Goal: Information Seeking & Learning: Check status

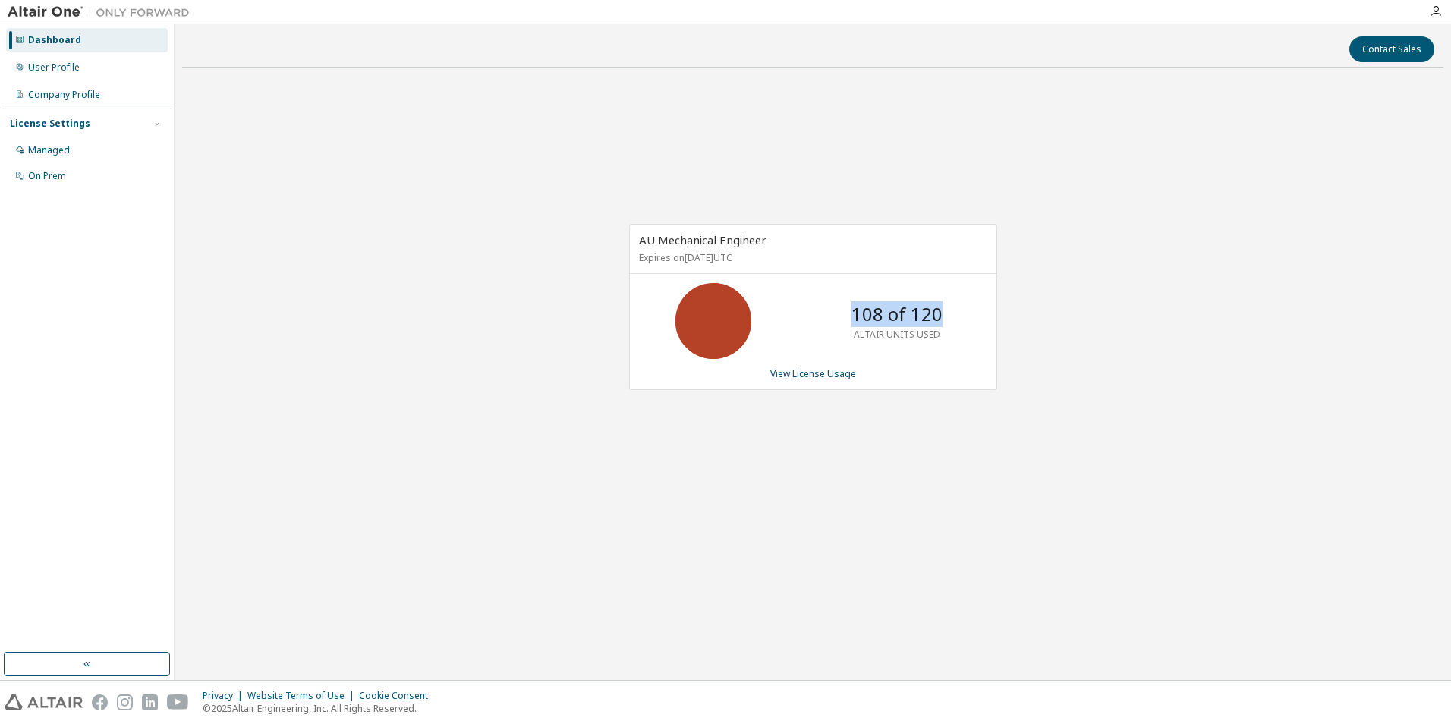
drag, startPoint x: 847, startPoint y: 311, endPoint x: 993, endPoint y: 308, distance: 146.5
click at [993, 308] on div "108 of 120 ALTAIR UNITS USED" at bounding box center [813, 321] width 367 height 76
drag, startPoint x: 993, startPoint y: 308, endPoint x: 959, endPoint y: 430, distance: 126.9
click at [959, 430] on div "AU Mechanical Engineer Expires on December 31, 2025 UTC 108 of 120 ALTAIR UNITS…" at bounding box center [812, 315] width 1261 height 470
click at [892, 508] on div "AU Mechanical Engineer Expires on December 31, 2025 UTC 108 of 120 ALTAIR UNITS…" at bounding box center [812, 315] width 1261 height 470
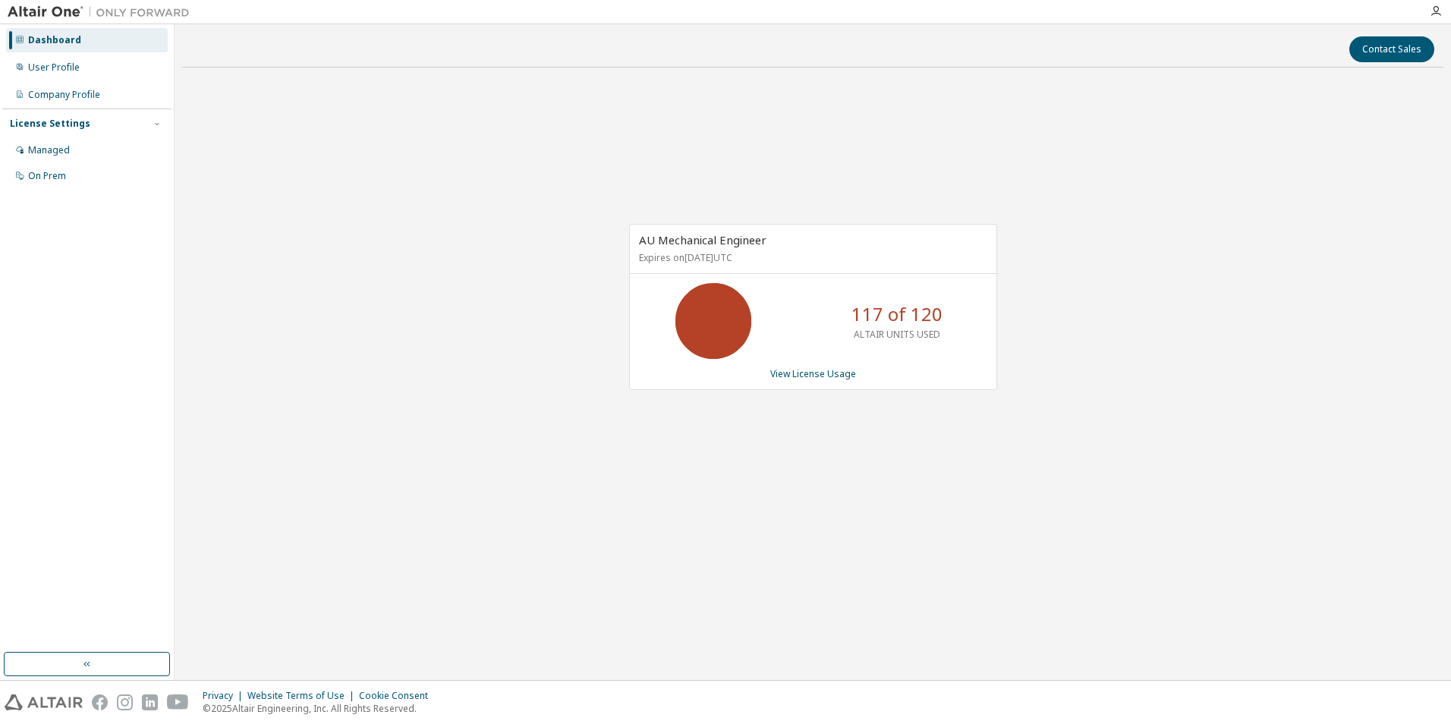
click at [1123, 346] on div "AU Mechanical Engineer Expires on [DATE] UTC 117 of 120 ALTAIR UNITS USED View …" at bounding box center [812, 315] width 1261 height 470
drag, startPoint x: 854, startPoint y: 316, endPoint x: 880, endPoint y: 316, distance: 25.1
click at [880, 316] on p "117 of 120" at bounding box center [896, 314] width 91 height 26
click at [944, 448] on div "AU Mechanical Engineer Expires on [DATE] UTC 117 of 120 ALTAIR UNITS USED View …" at bounding box center [812, 315] width 1261 height 470
click at [823, 493] on div "AU Mechanical Engineer Expires on December 31, 2025 UTC 117 of 120 ALTAIR UNITS…" at bounding box center [812, 315] width 1261 height 470
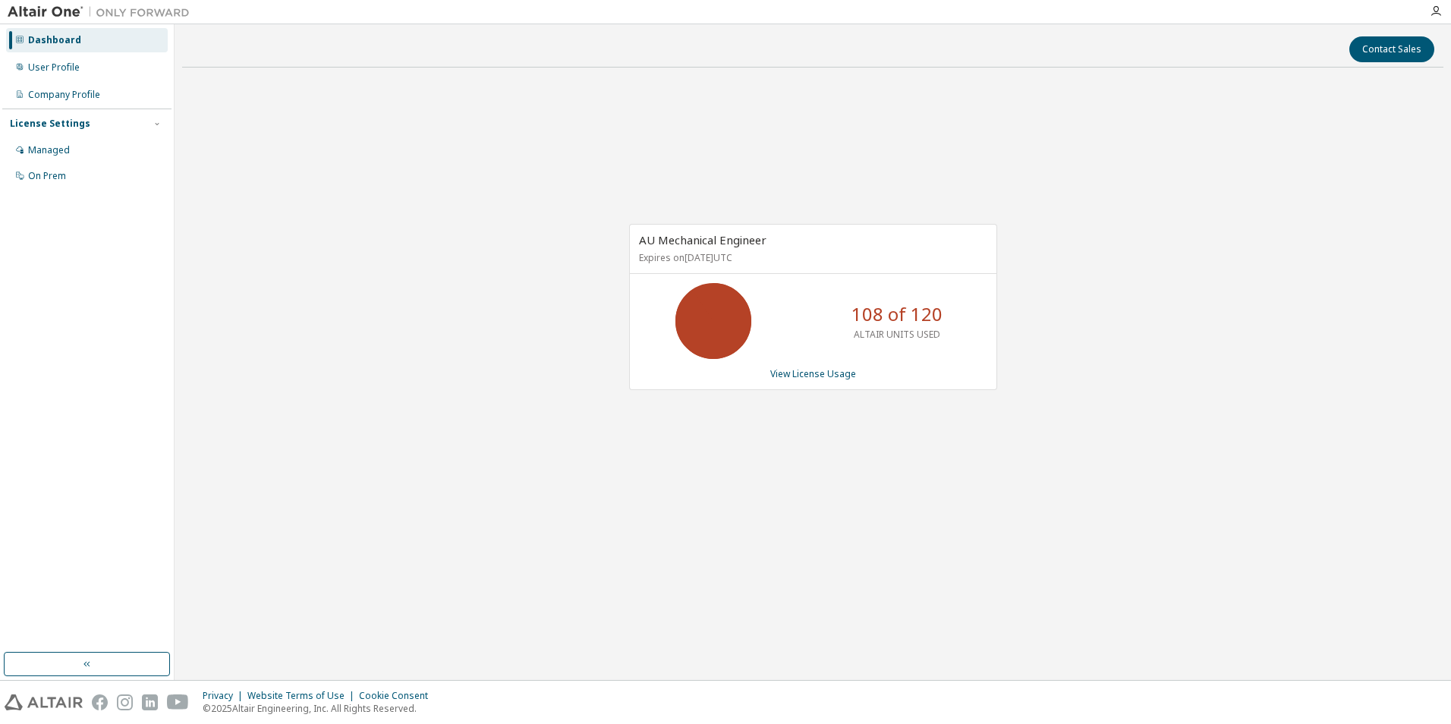
click at [763, 458] on div "AU Mechanical Engineer Expires on December 31, 2025 UTC 108 of 120 ALTAIR UNITS…" at bounding box center [812, 315] width 1261 height 470
drag, startPoint x: 851, startPoint y: 314, endPoint x: 945, endPoint y: 312, distance: 93.4
click at [945, 312] on div "108 of 120 ALTAIR UNITS USED" at bounding box center [896, 321] width 121 height 76
click at [1005, 601] on div "Contact Sales AU Mechanical Engineer Expires on December 31, 2025 UTC 108 of 12…" at bounding box center [812, 352] width 1261 height 640
click at [765, 493] on div "AU Mechanical Engineer Expires on December 31, 2025 UTC 117 of 120 ALTAIR UNITS…" at bounding box center [812, 315] width 1261 height 470
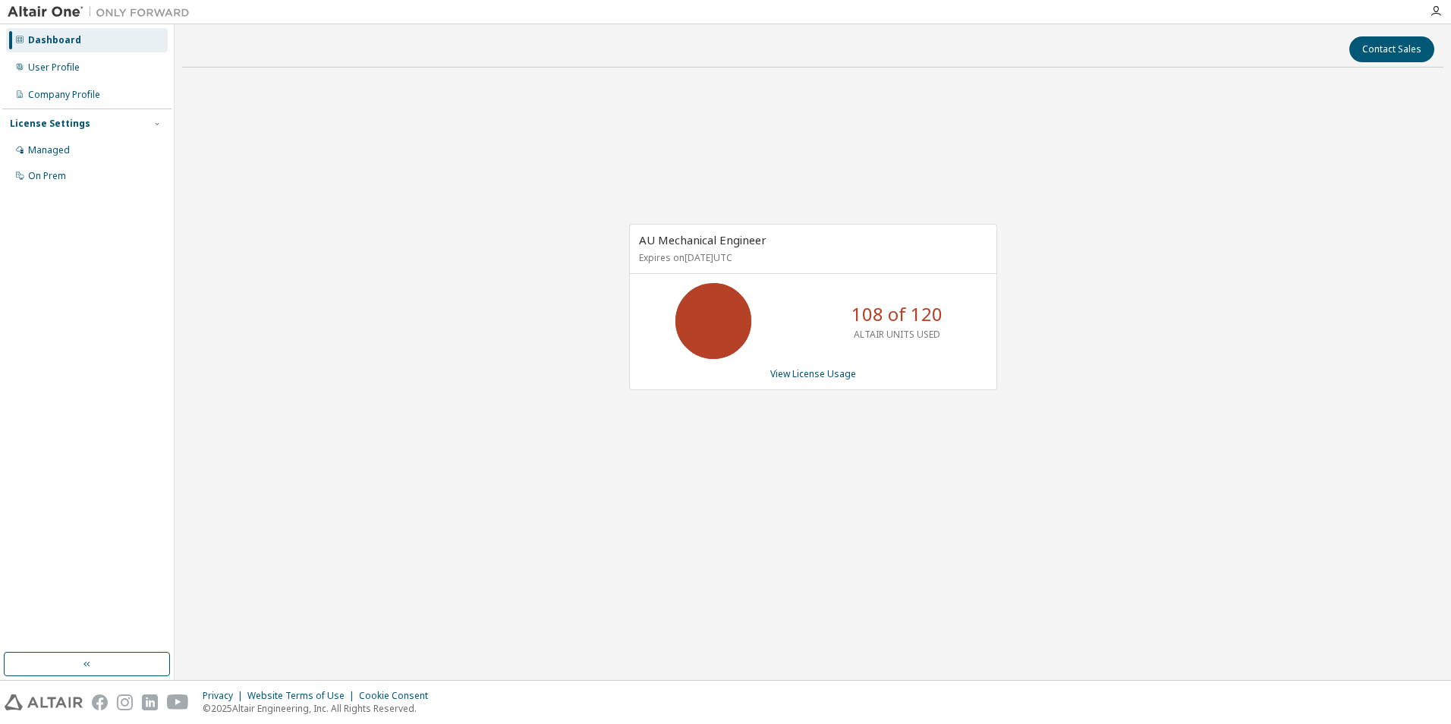
click at [763, 474] on div "AU Mechanical Engineer Expires on [DATE] UTC 108 of 120 ALTAIR UNITS USED View …" at bounding box center [812, 315] width 1261 height 470
click at [901, 461] on div "AU Mechanical Engineer Expires on [DATE] UTC 108 of 120 ALTAIR UNITS USED View …" at bounding box center [812, 315] width 1261 height 470
click at [505, 245] on div "AU Mechanical Engineer Expires on [DATE] UTC 108 of 120 ALTAIR UNITS USED View …" at bounding box center [812, 315] width 1261 height 470
click at [782, 478] on div "AU Mechanical Engineer Expires on December 31, 2025 UTC 108 of 120 ALTAIR UNITS…" at bounding box center [812, 315] width 1261 height 470
drag, startPoint x: 854, startPoint y: 310, endPoint x: 933, endPoint y: 310, distance: 79.7
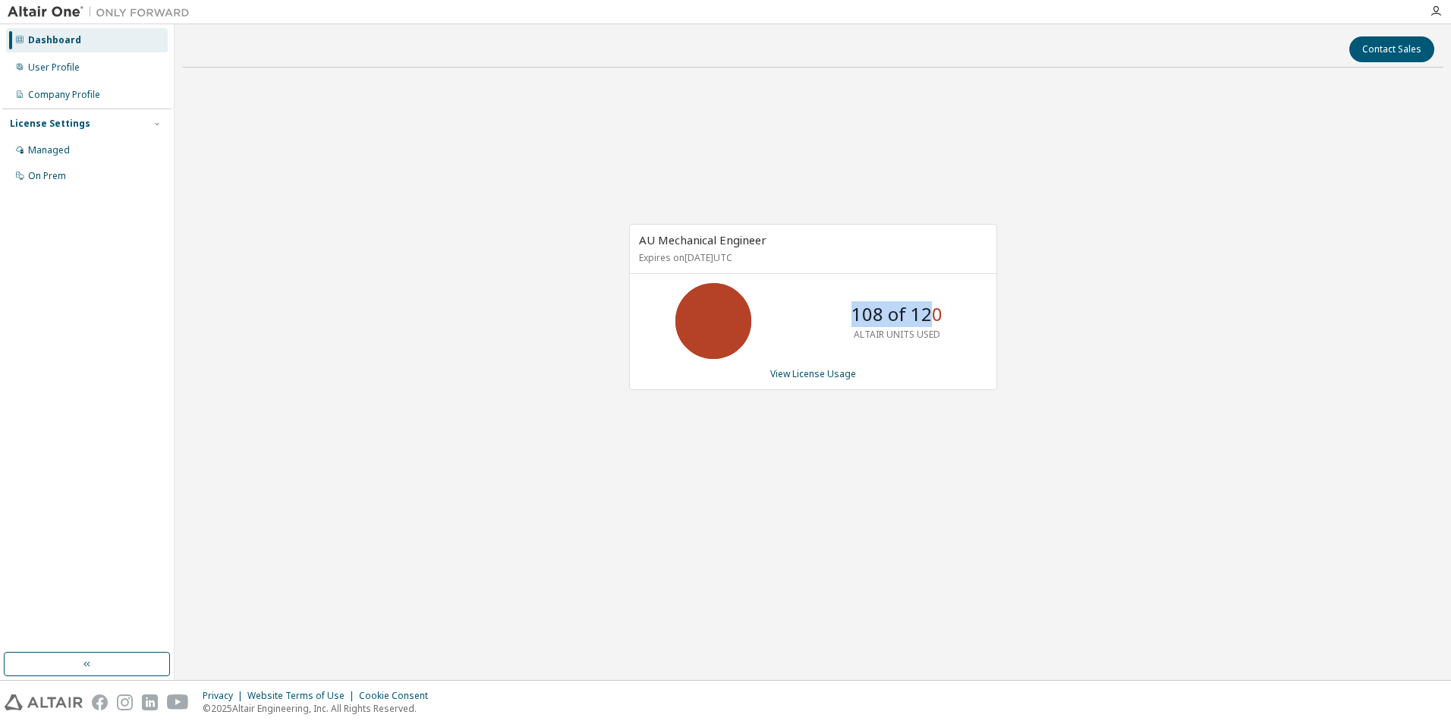
click at [933, 310] on p "108 of 120" at bounding box center [896, 314] width 91 height 26
drag, startPoint x: 933, startPoint y: 310, endPoint x: 851, endPoint y: 423, distance: 140.1
click at [851, 423] on div "AU Mechanical Engineer Expires on [DATE] UTC 108 of 120 ALTAIR UNITS USED View …" at bounding box center [812, 315] width 1261 height 470
click at [835, 598] on div "Contact Sales AU Mechanical Engineer Expires on [DATE] UTC 116 of 120 ALTAIR UN…" at bounding box center [812, 352] width 1261 height 640
